Goal: Information Seeking & Learning: Learn about a topic

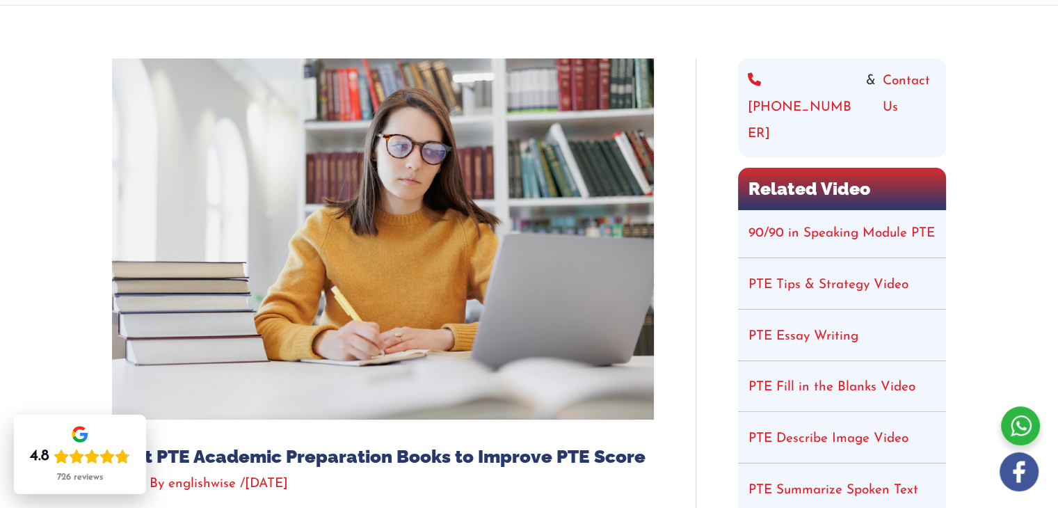
scroll to position [139, 0]
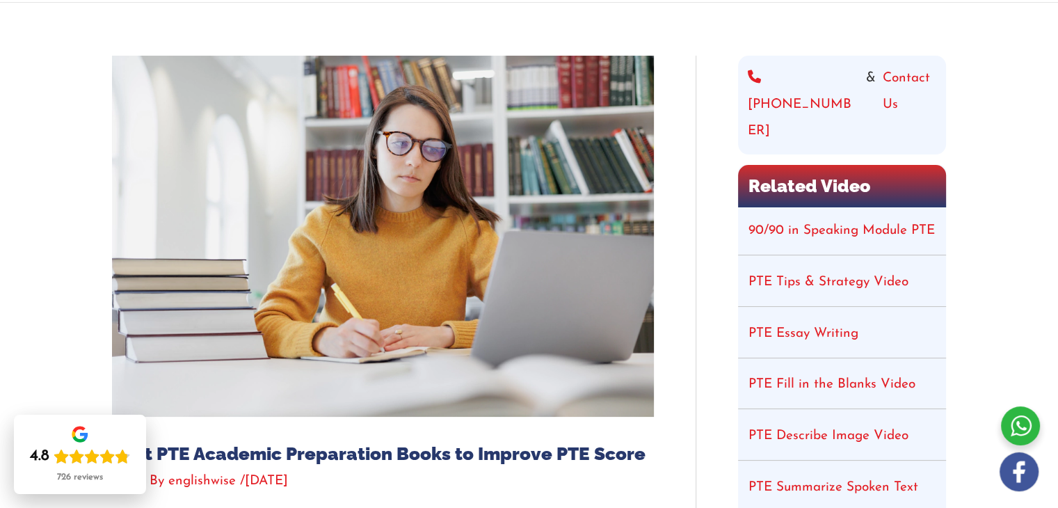
click at [765, 224] on link "90/90 in Speaking Module PTE" at bounding box center [842, 230] width 186 height 13
drag, startPoint x: 765, startPoint y: 182, endPoint x: 890, endPoint y: 262, distance: 147.7
click at [890, 276] on link "PTE Tips & Strategy Video" at bounding box center [829, 282] width 160 height 13
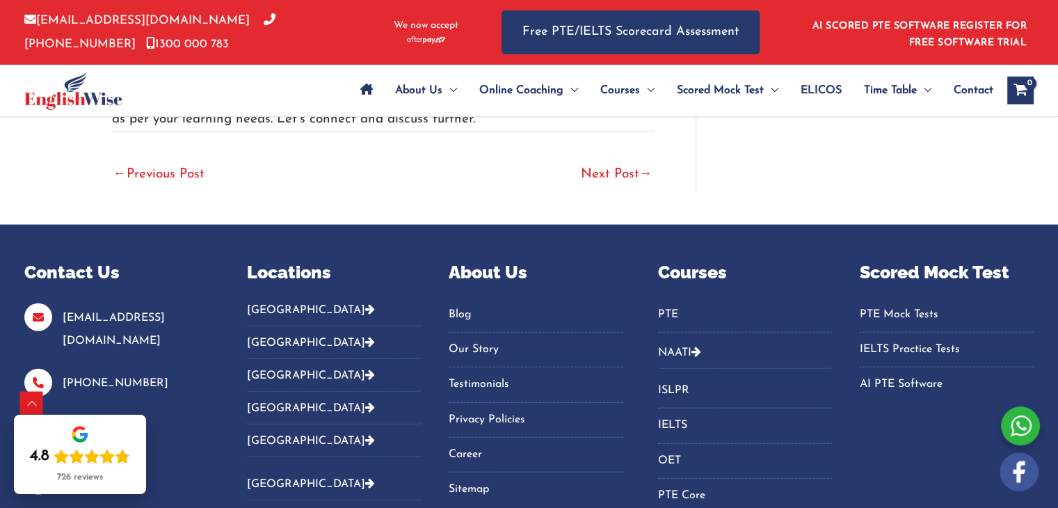
scroll to position [3062, 0]
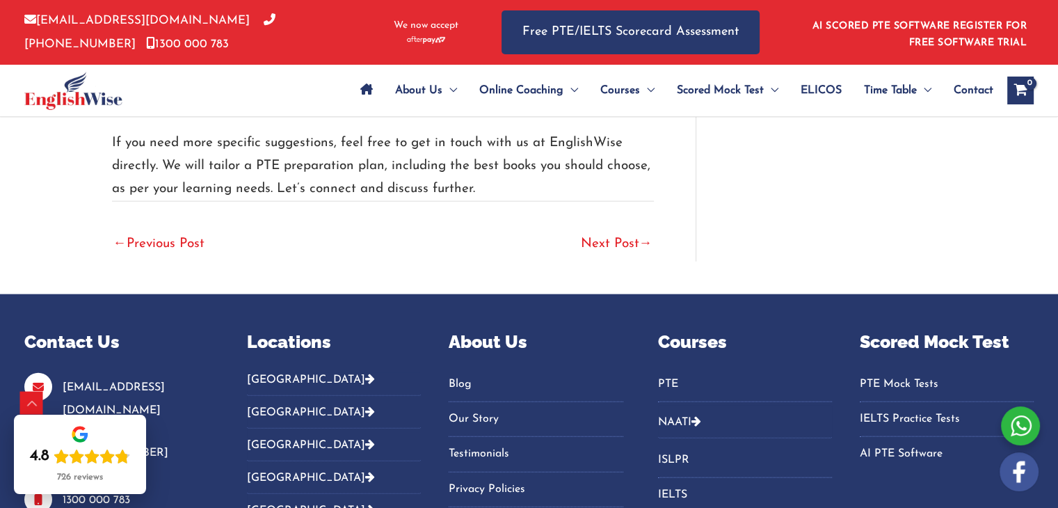
click at [676, 373] on link "PTE" at bounding box center [745, 384] width 174 height 23
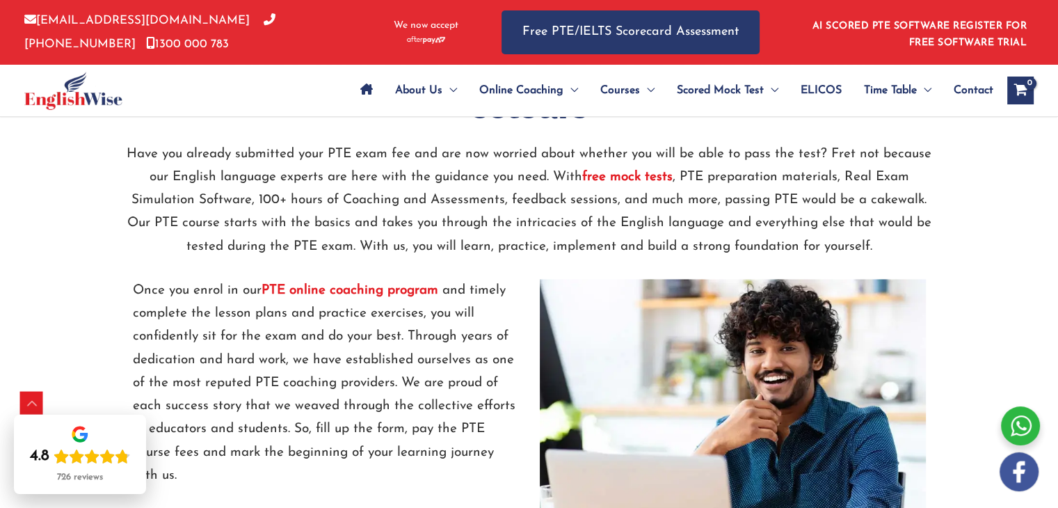
scroll to position [1809, 0]
